Goal: Task Accomplishment & Management: Use online tool/utility

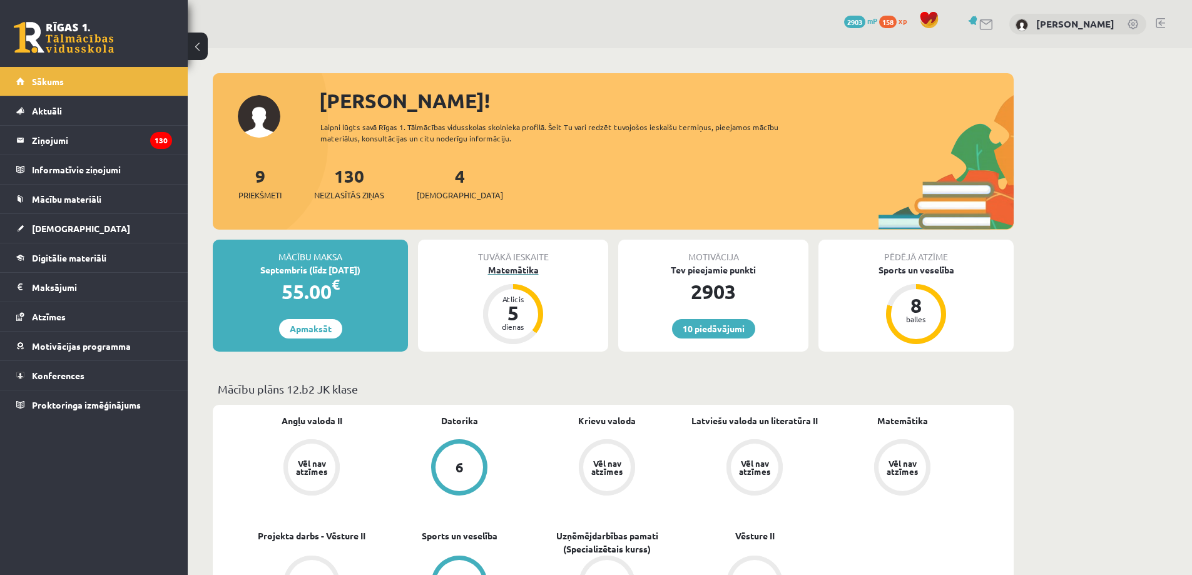
click at [520, 325] on div "dienas" at bounding box center [514, 327] width 38 height 8
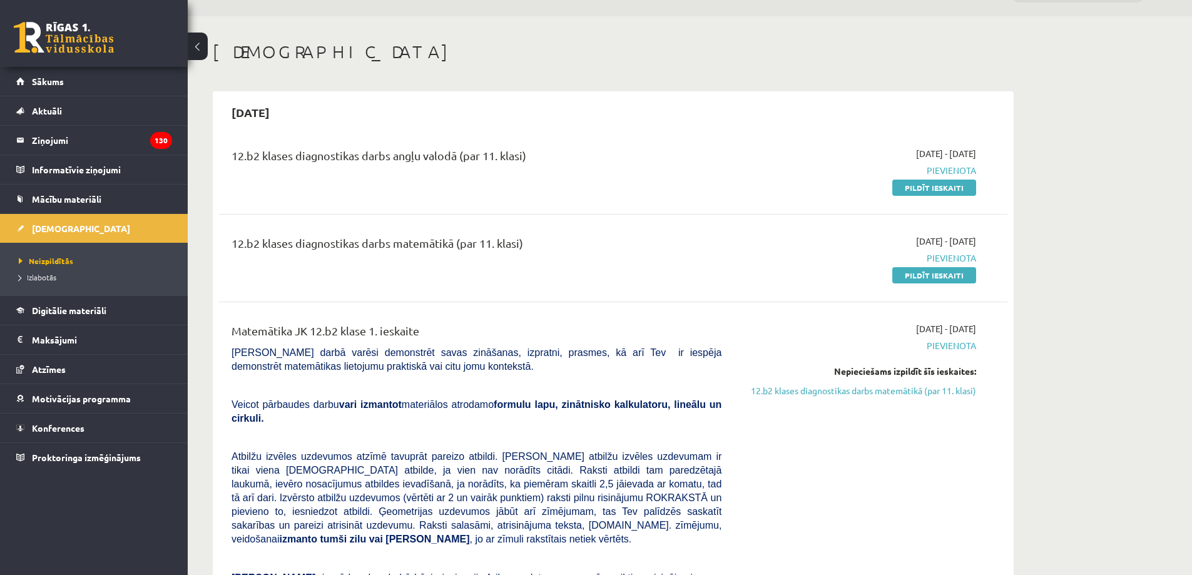
scroll to position [63, 0]
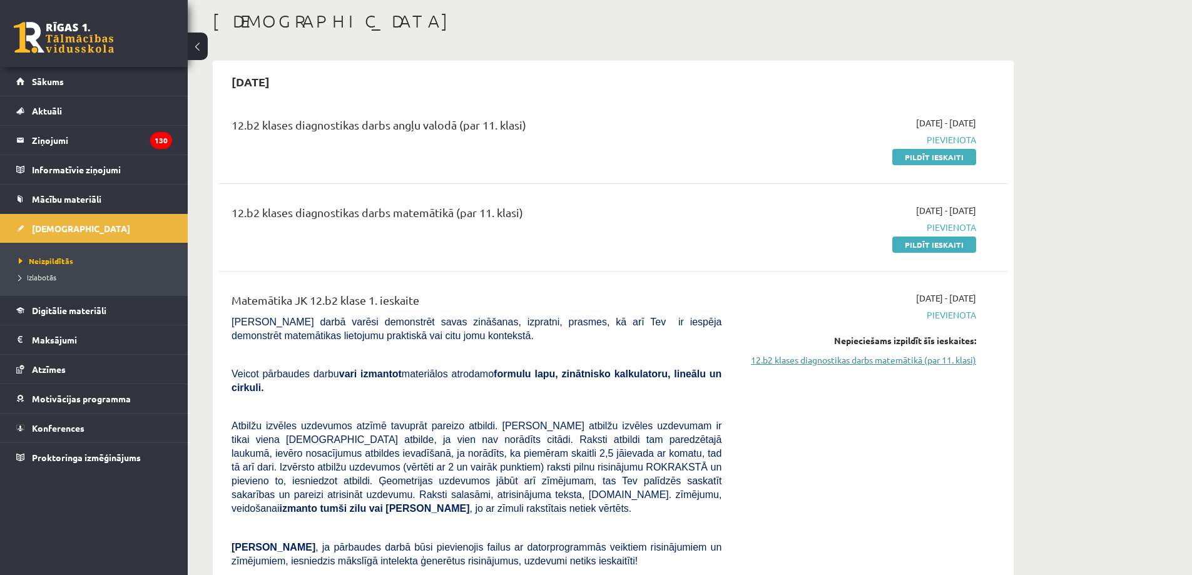
click at [812, 363] on link "12.b2 klases diagnostikas darbs matemātikā (par 11. klasi)" at bounding box center [859, 360] width 236 height 13
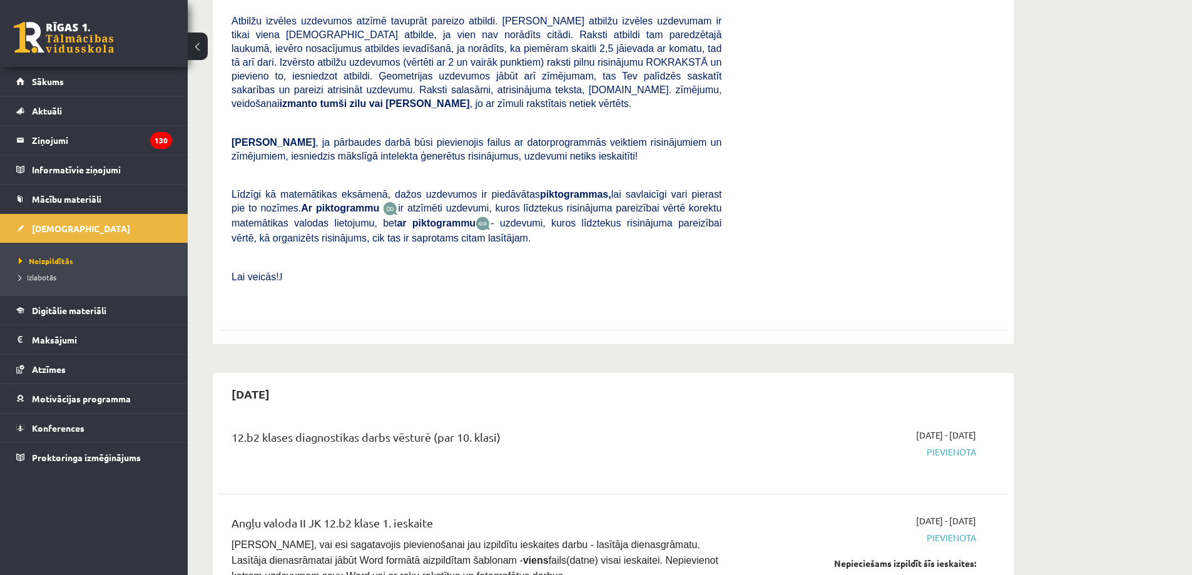
scroll to position [254, 0]
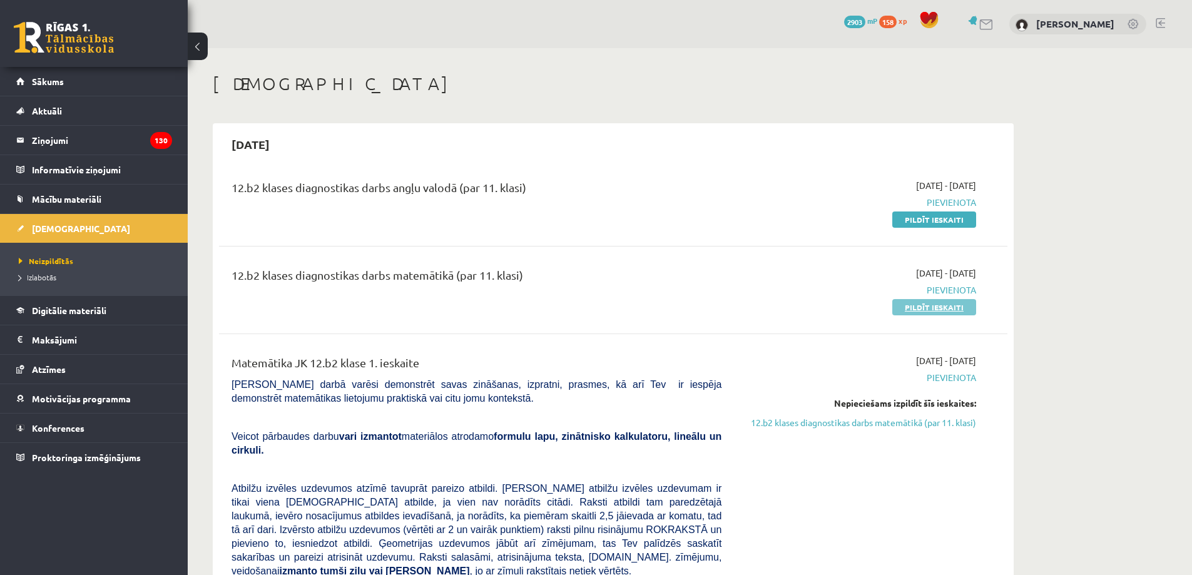
click at [926, 306] on link "Pildīt ieskaiti" at bounding box center [935, 307] width 84 height 16
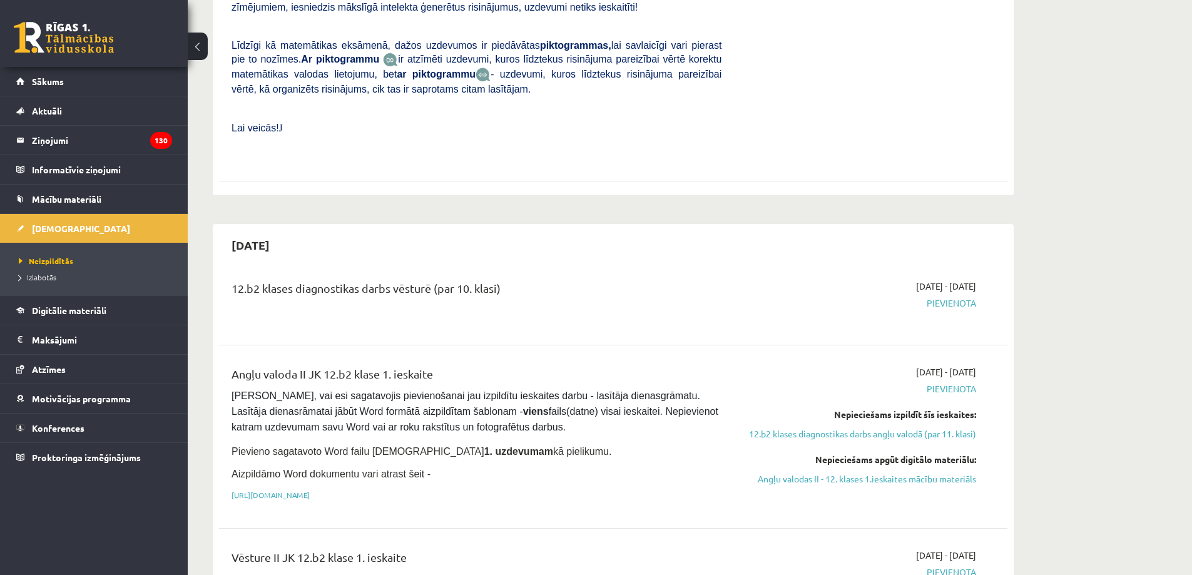
scroll to position [689, 0]
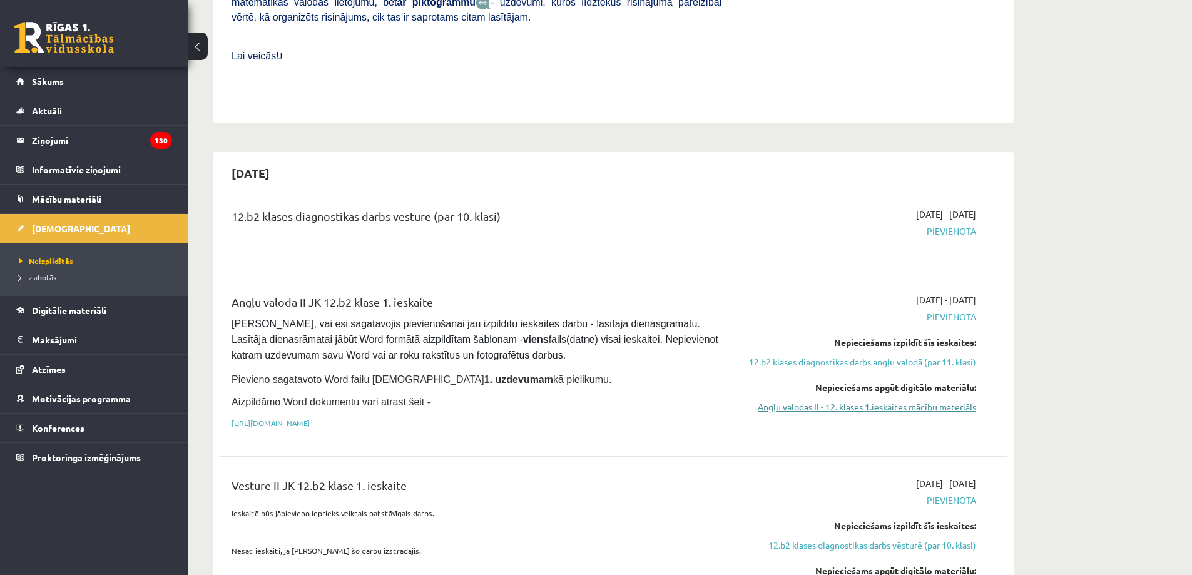
click at [838, 401] on link "Angļu valodas II - 12. klases 1.ieskaites mācību materiāls" at bounding box center [859, 407] width 236 height 13
